Goal: Navigation & Orientation: Find specific page/section

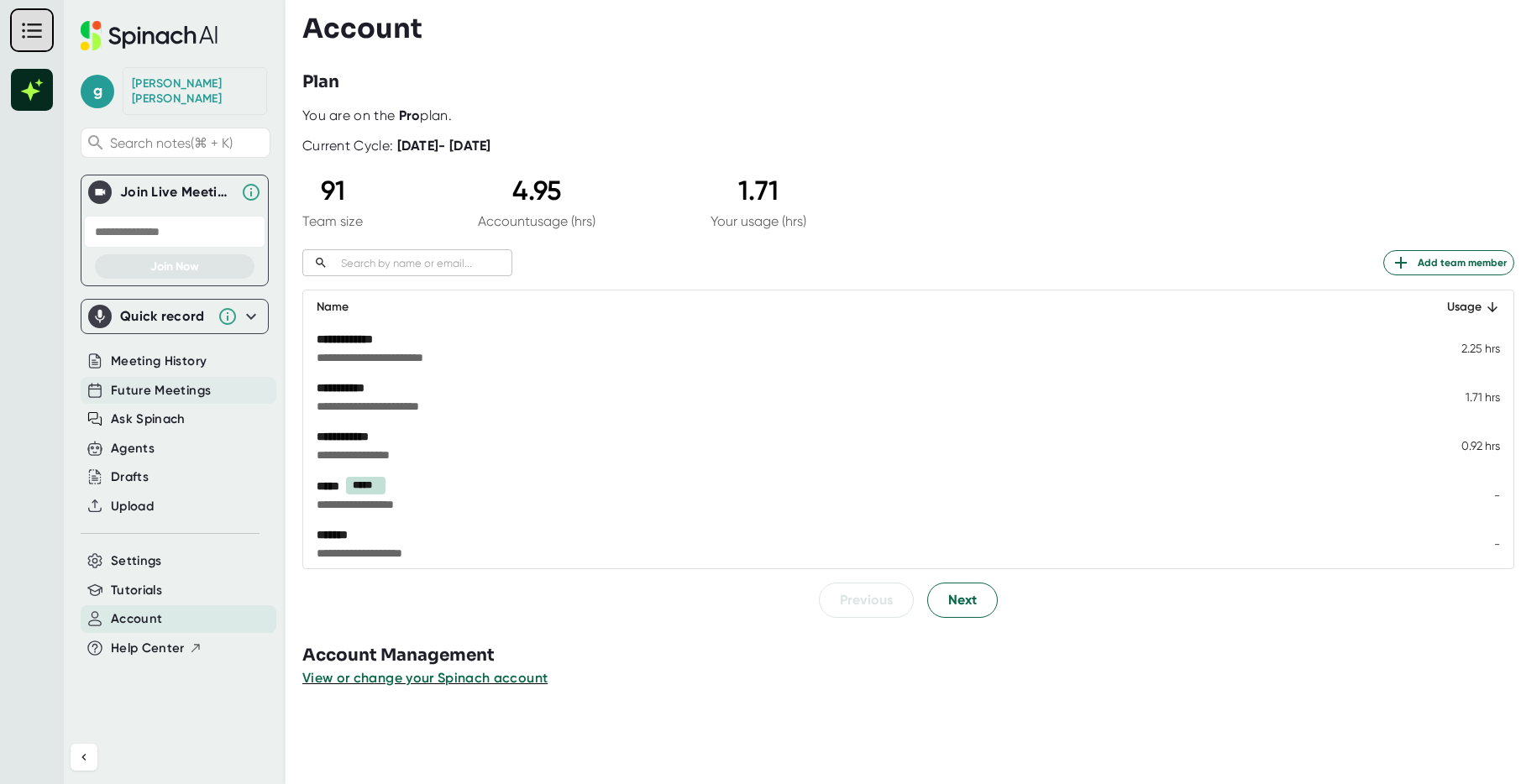
click at [139, 381] on span "Future Meetings" at bounding box center [160, 391] width 100 height 20
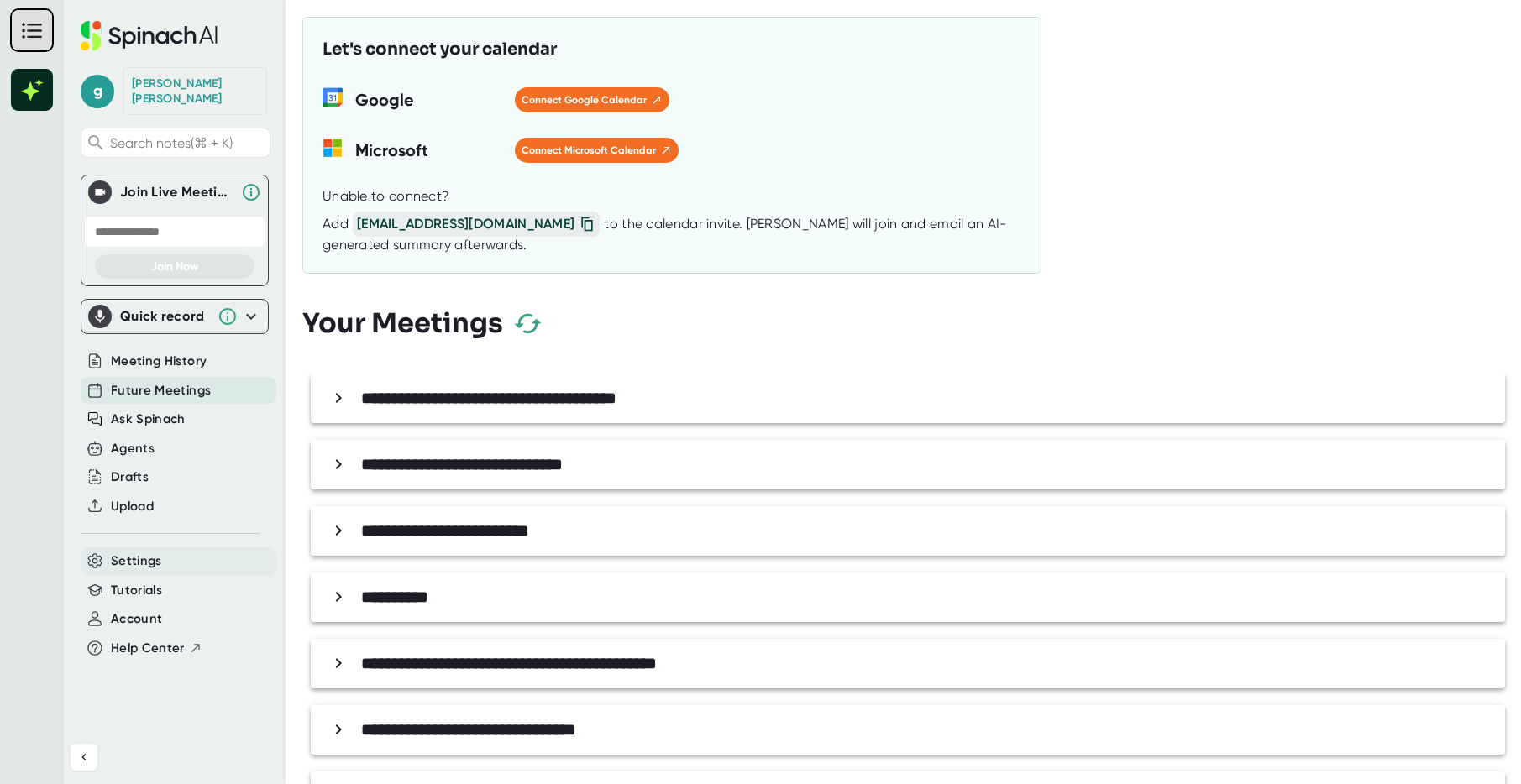
click at [149, 552] on span "Settings" at bounding box center [136, 561] width 52 height 20
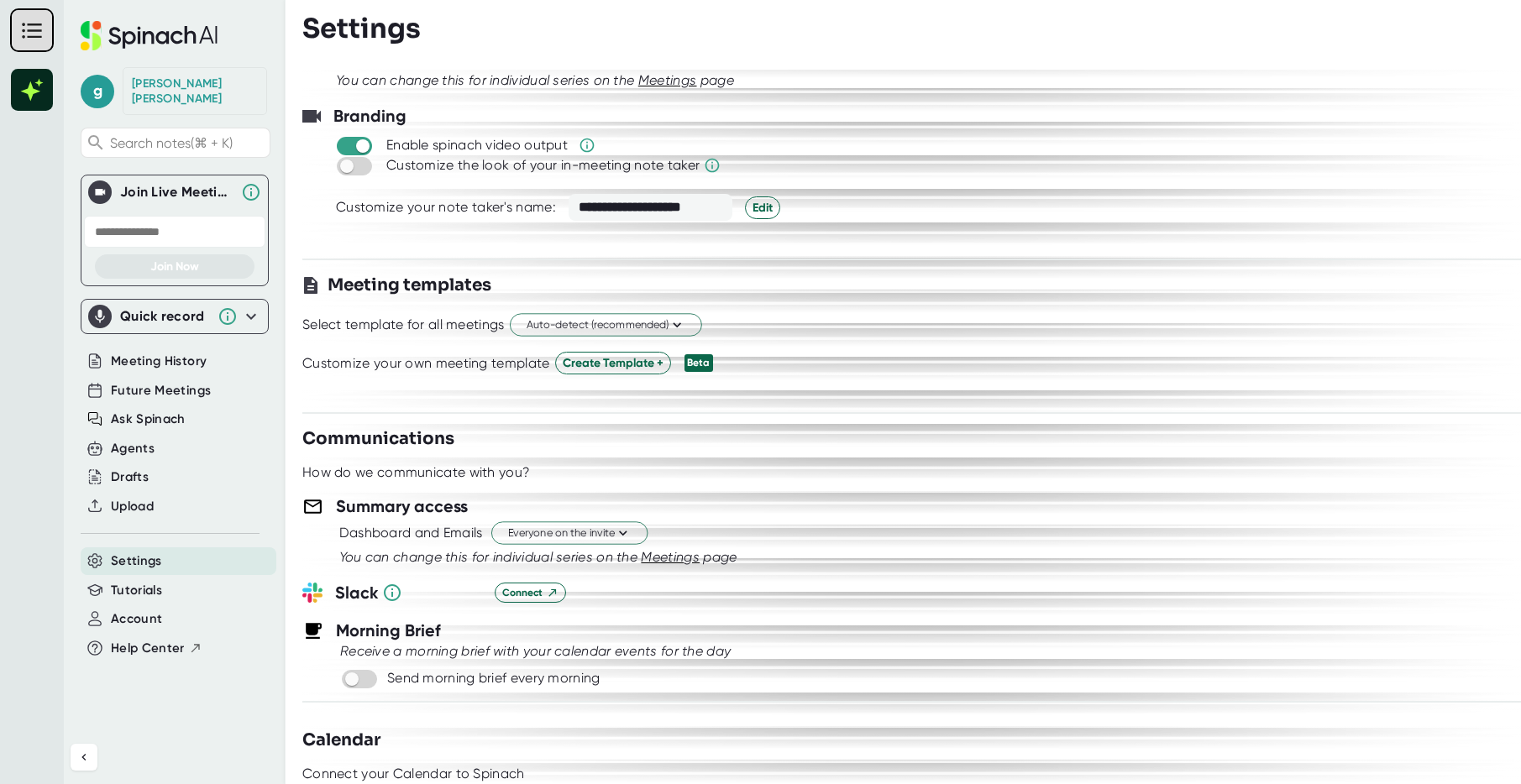
scroll to position [338, 0]
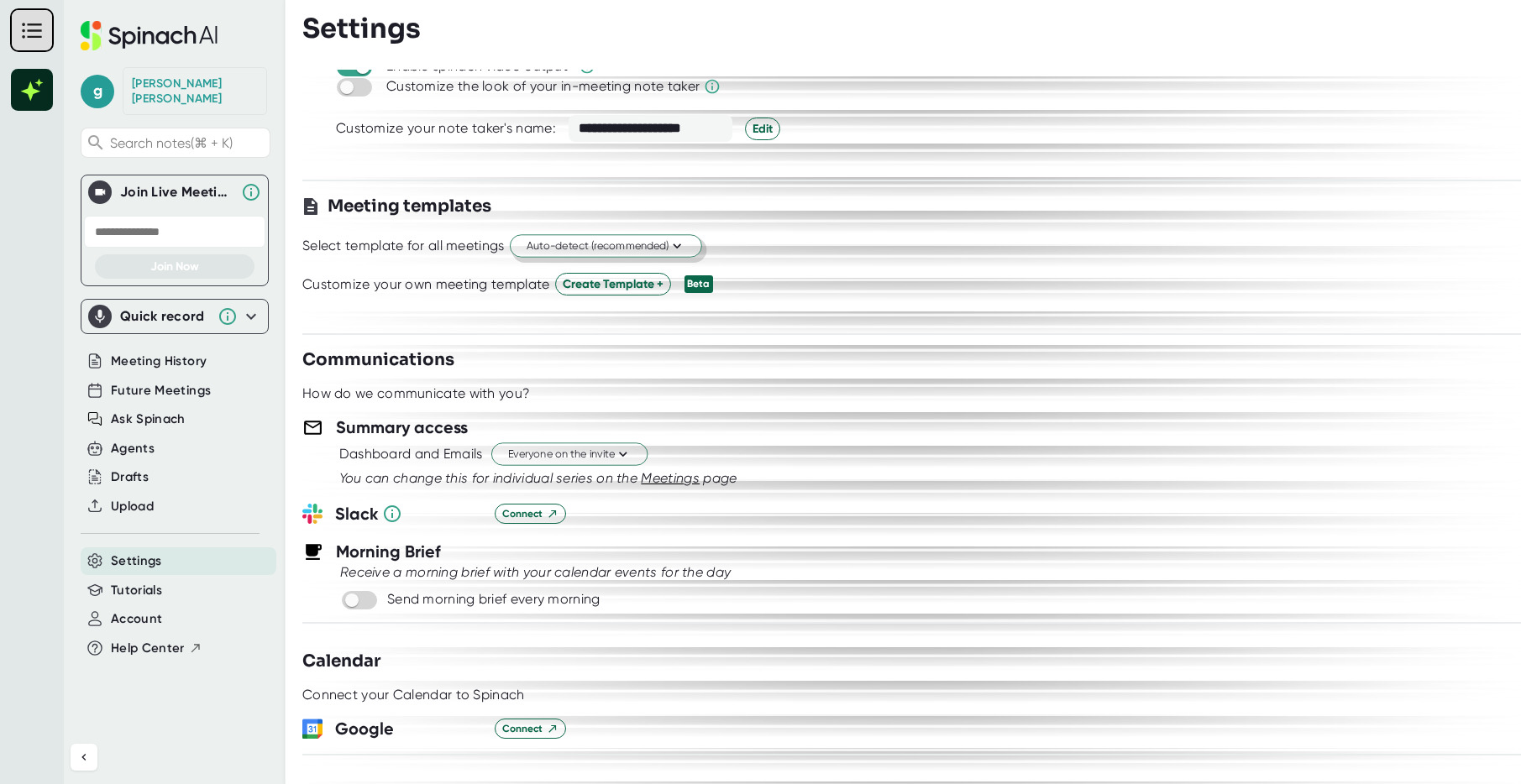
click at [677, 245] on icon at bounding box center [677, 246] width 8 height 5
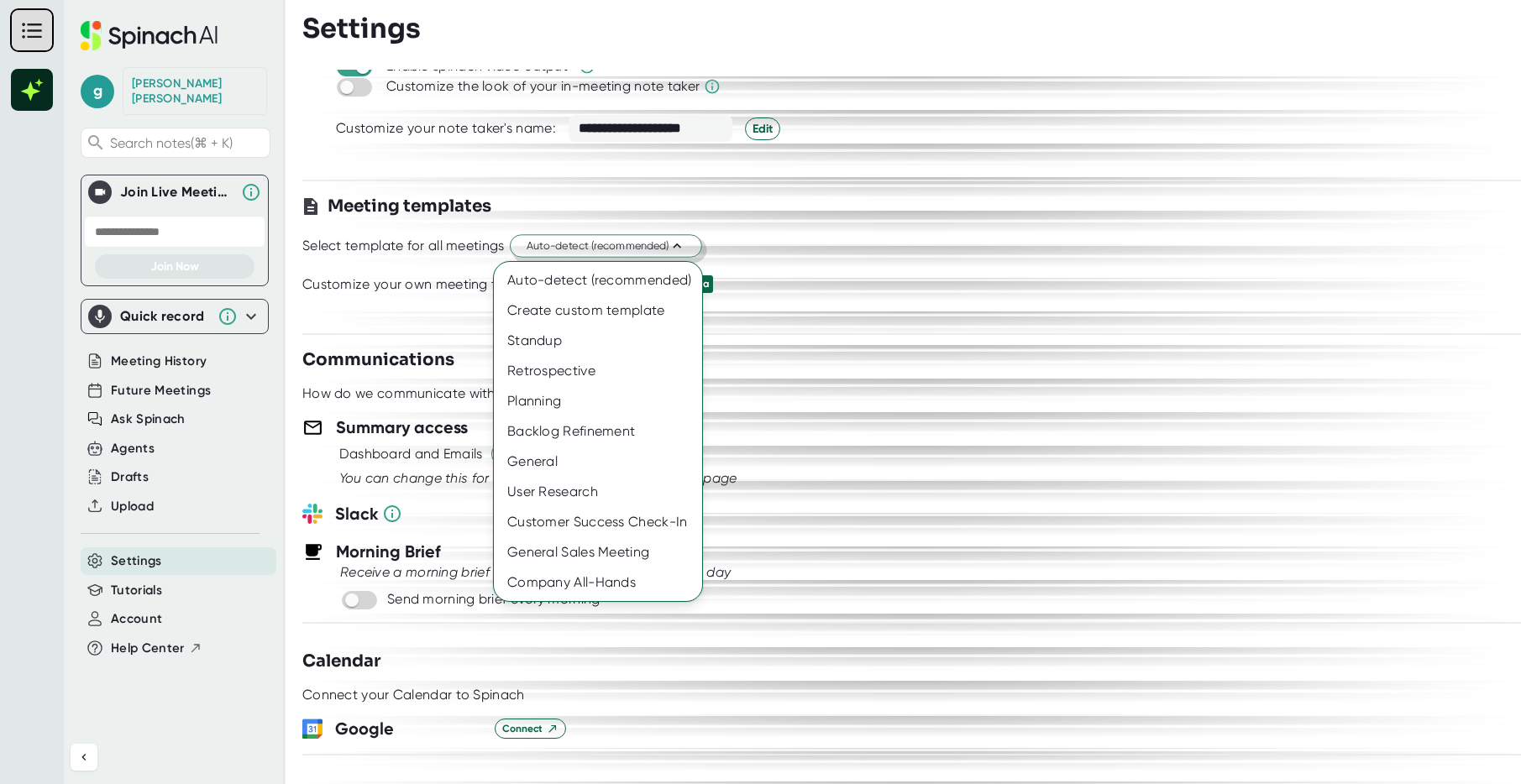
click at [677, 245] on div at bounding box center [760, 392] width 1521 height 784
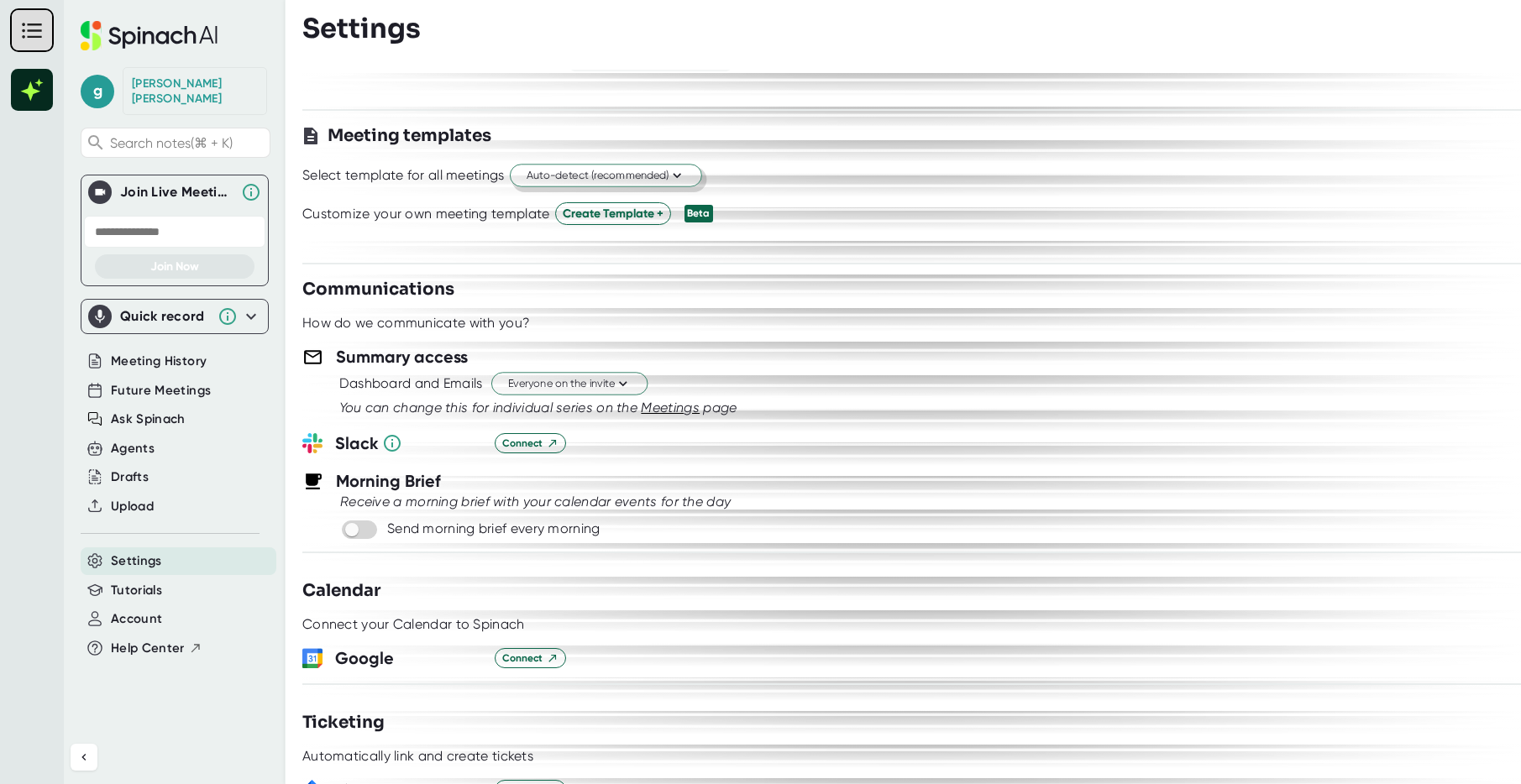
scroll to position [496, 0]
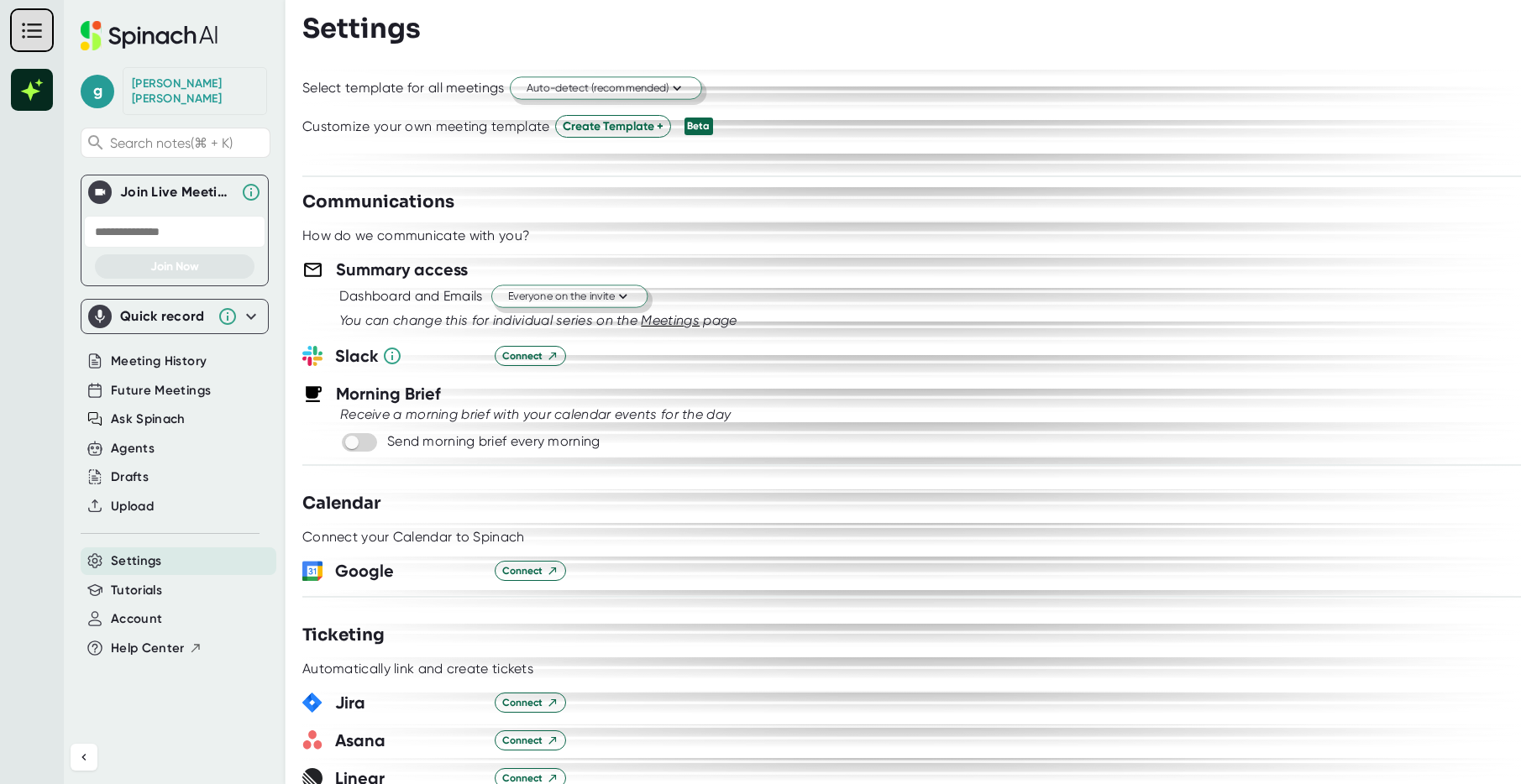
click at [625, 293] on icon at bounding box center [622, 296] width 16 height 16
click at [951, 245] on div at bounding box center [760, 392] width 1521 height 784
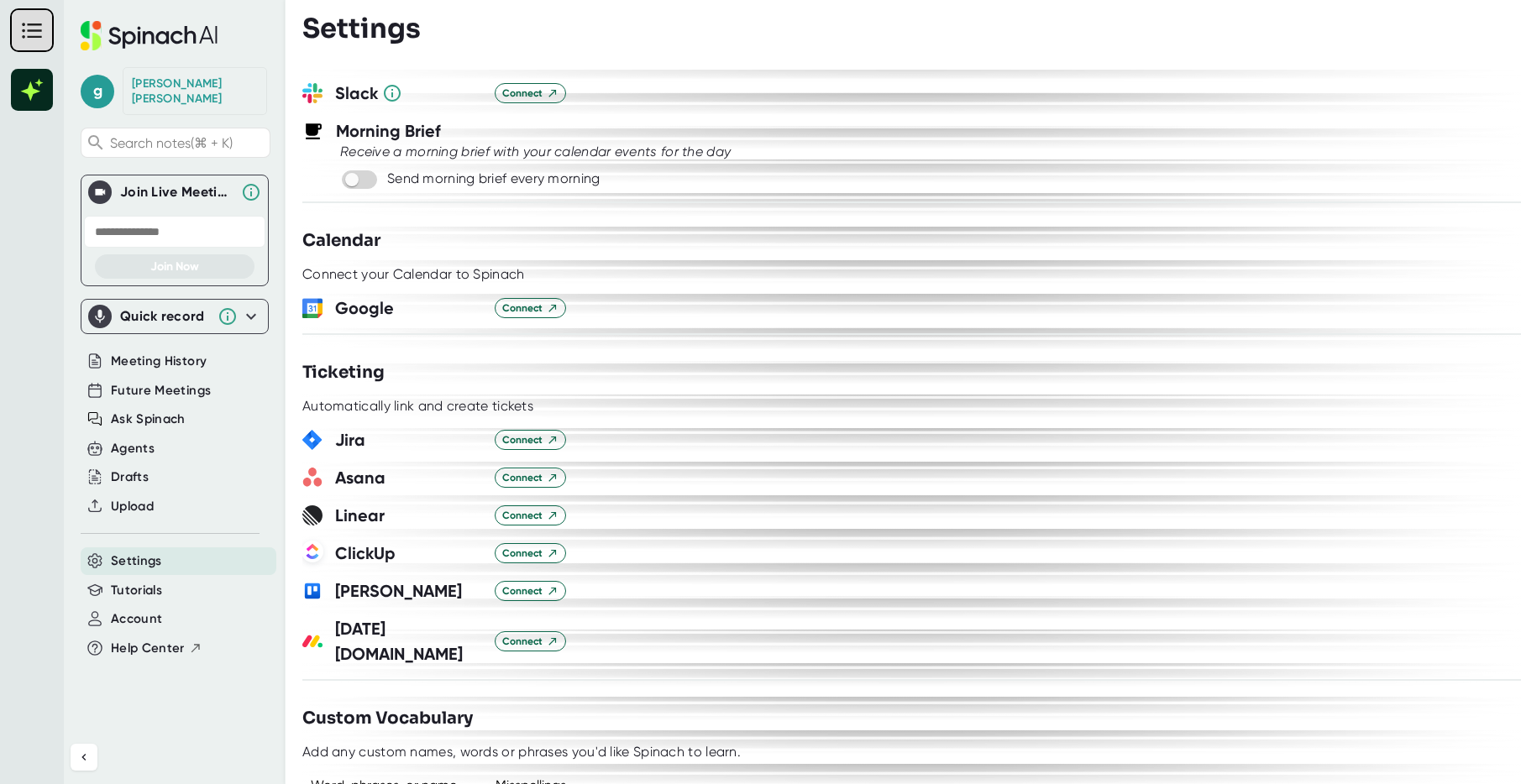
scroll to position [0, 0]
